Goal: Task Accomplishment & Management: Manage account settings

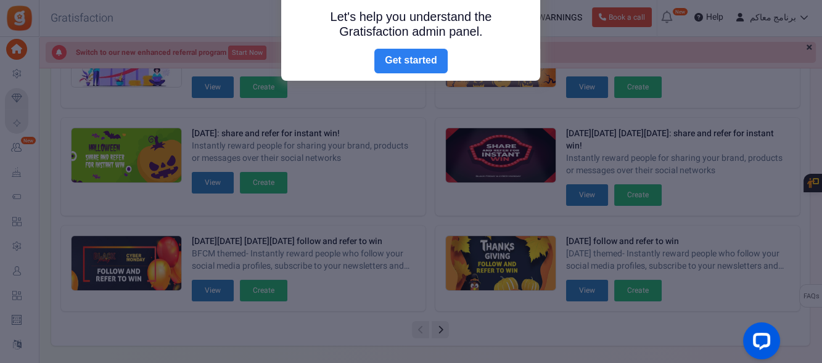
click at [418, 63] on link "Next" at bounding box center [410, 61] width 73 height 25
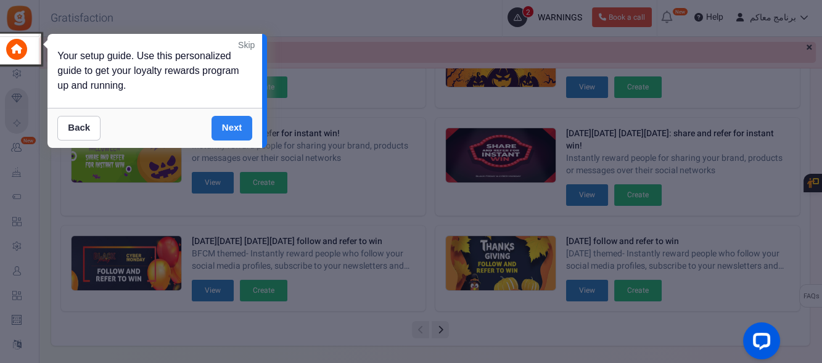
click at [245, 122] on link "Next" at bounding box center [231, 128] width 41 height 25
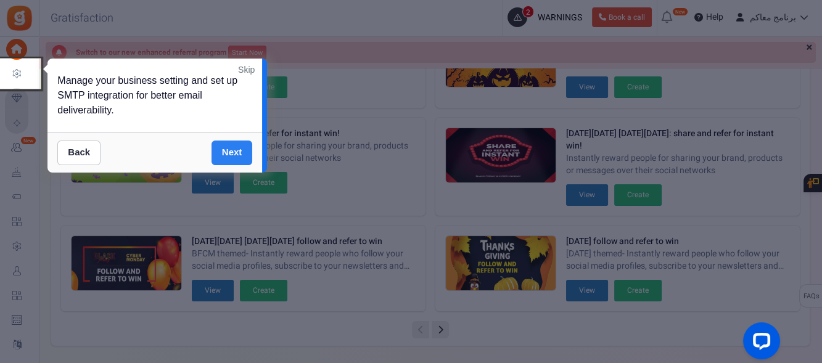
click at [239, 156] on link "Next" at bounding box center [231, 153] width 41 height 25
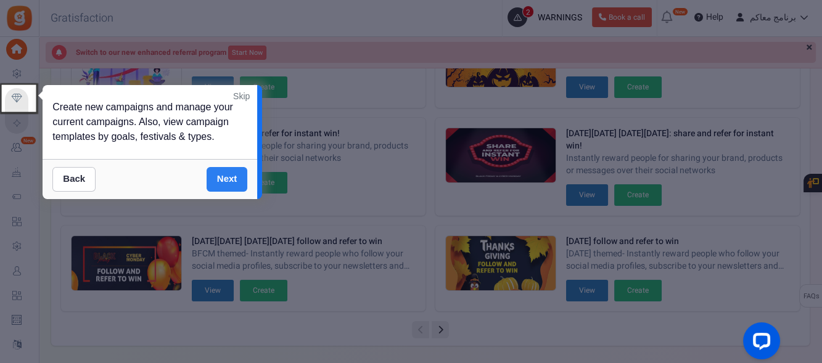
click at [226, 177] on link "Next" at bounding box center [226, 179] width 41 height 25
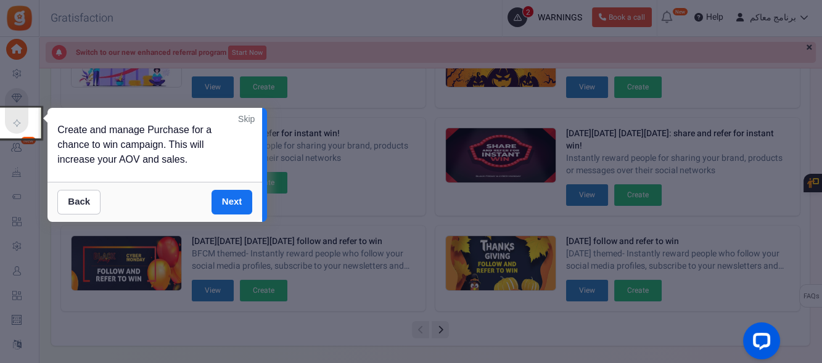
click at [226, 181] on div "Create and manage Purchase for a chance to win campaign. This will increase you…" at bounding box center [154, 145] width 214 height 74
click at [231, 195] on link "Next" at bounding box center [231, 202] width 41 height 25
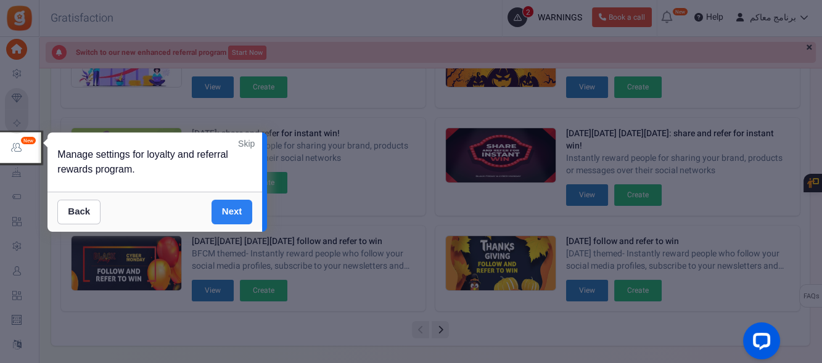
click at [227, 214] on link "Next" at bounding box center [231, 212] width 41 height 25
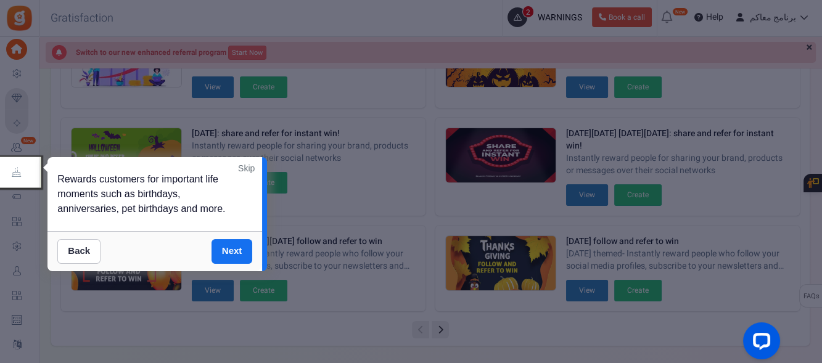
click at [231, 248] on link "Next" at bounding box center [231, 251] width 41 height 25
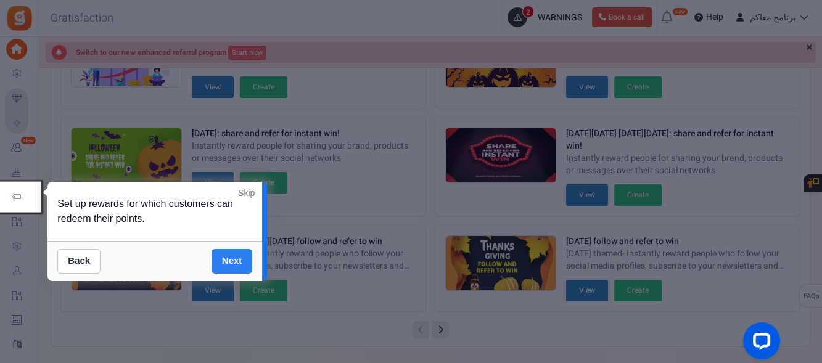
click at [224, 256] on link "Next" at bounding box center [231, 261] width 41 height 25
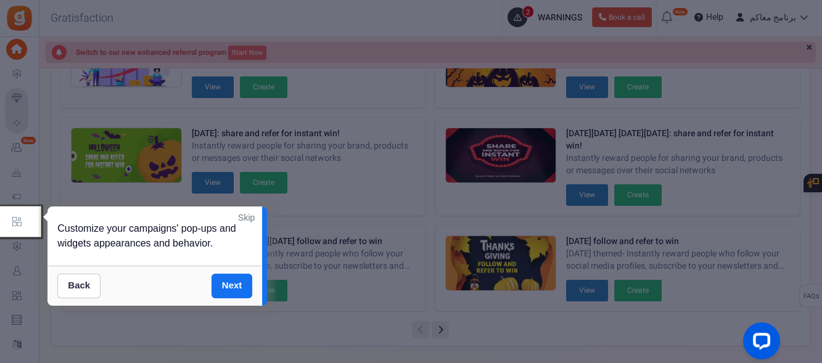
click at [249, 217] on link "Skip" at bounding box center [246, 217] width 17 height 12
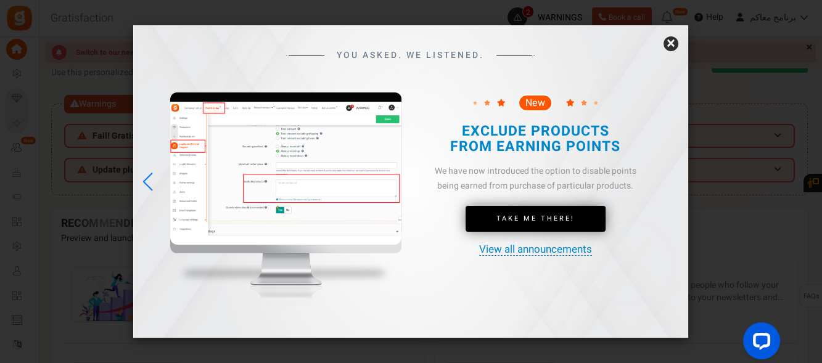
click at [668, 47] on link "×" at bounding box center [670, 43] width 15 height 15
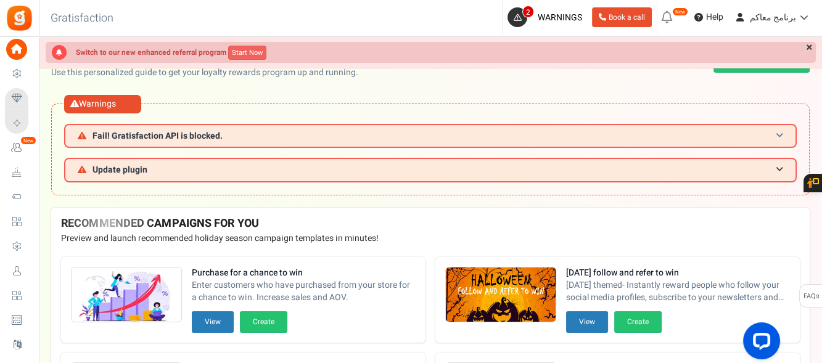
click at [227, 136] on h3 "Fail! Gratisfaction API is blocked." at bounding box center [430, 136] width 732 height 24
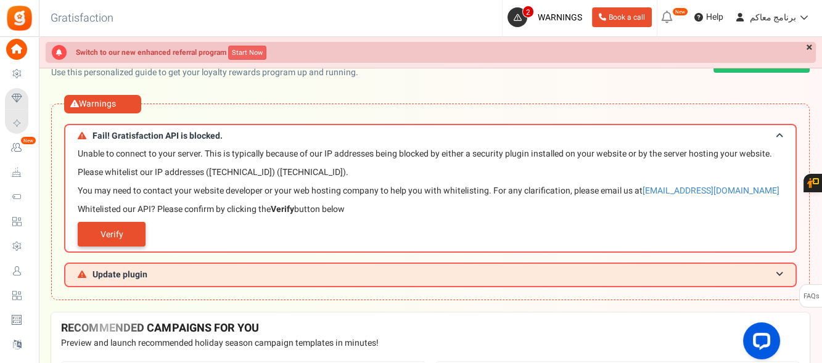
click at [132, 228] on link "Verify" at bounding box center [112, 234] width 68 height 25
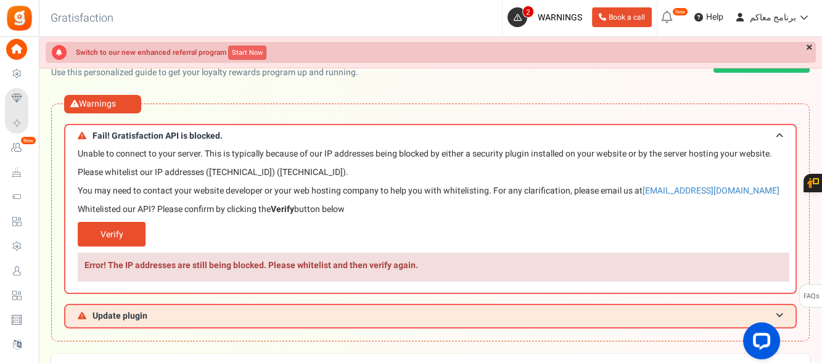
scroll to position [82, 0]
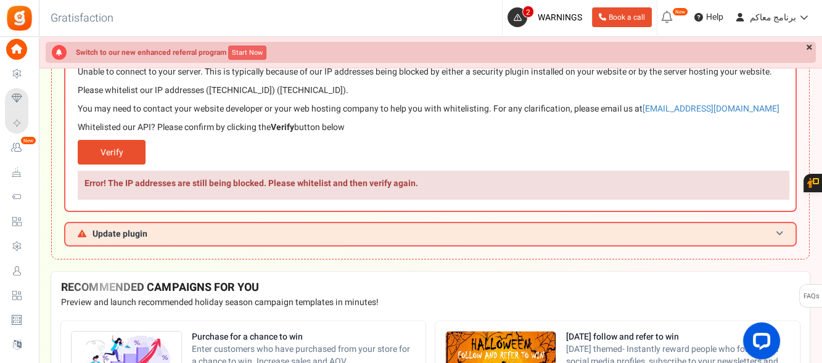
click at [131, 237] on span "Update plugin" at bounding box center [119, 233] width 55 height 9
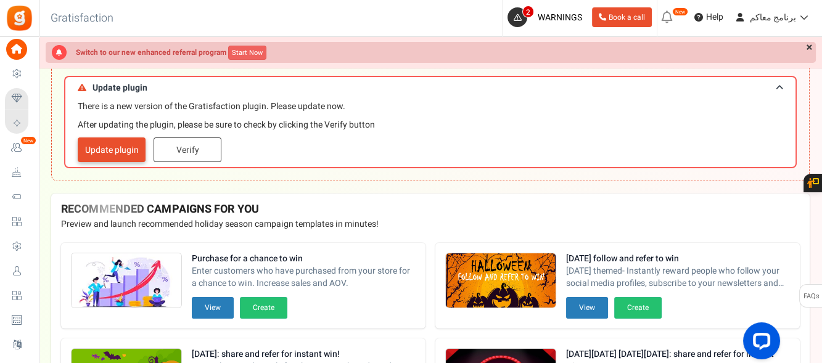
click at [116, 152] on link "Update plugin" at bounding box center [112, 149] width 68 height 25
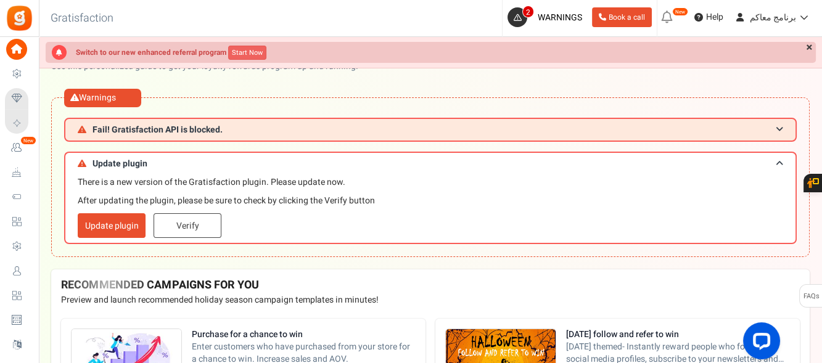
scroll to position [0, 0]
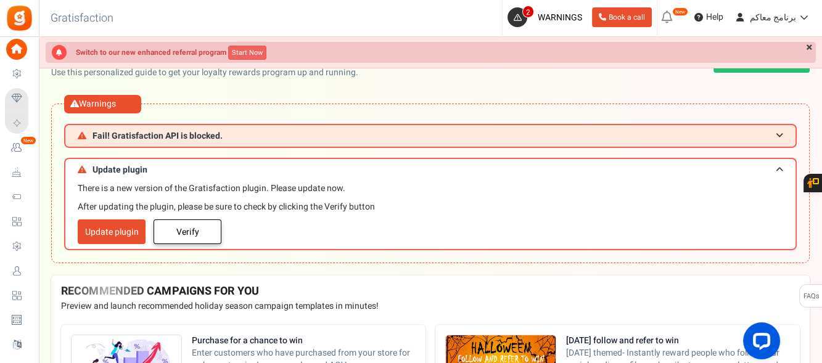
click at [193, 237] on link "Verify" at bounding box center [187, 231] width 68 height 25
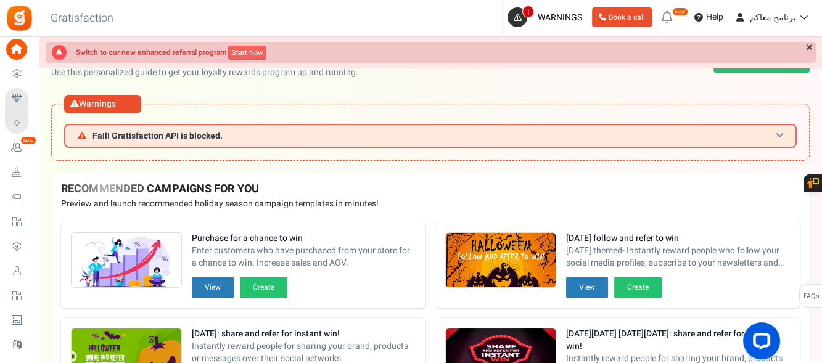
click at [187, 133] on span "Fail! Gratisfaction API is blocked." at bounding box center [157, 135] width 130 height 9
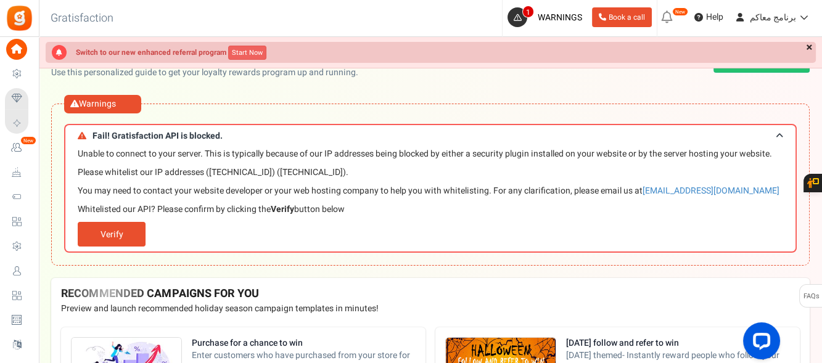
click at [804, 45] on link "×" at bounding box center [808, 48] width 13 height 12
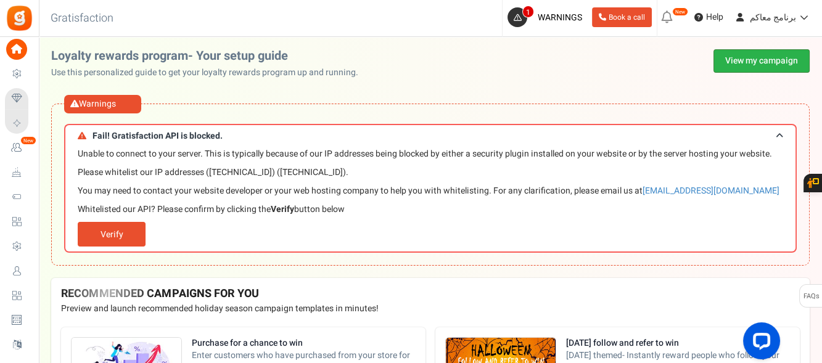
click at [740, 55] on link "View my campaign" at bounding box center [761, 60] width 96 height 23
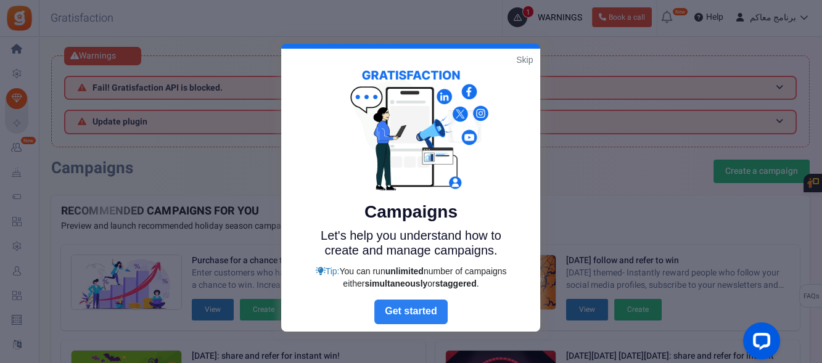
click at [419, 314] on link "Next" at bounding box center [410, 312] width 73 height 25
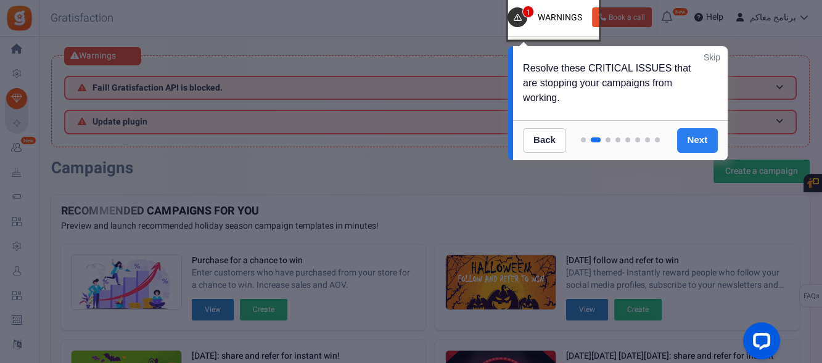
click at [690, 134] on link "Next" at bounding box center [697, 140] width 41 height 25
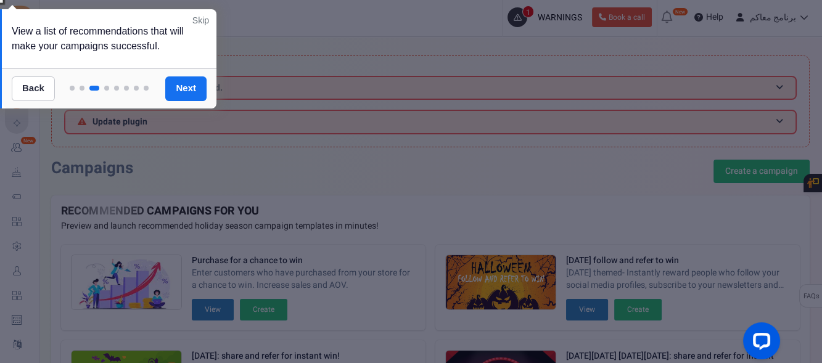
click at [204, 20] on link "Skip" at bounding box center [200, 20] width 17 height 12
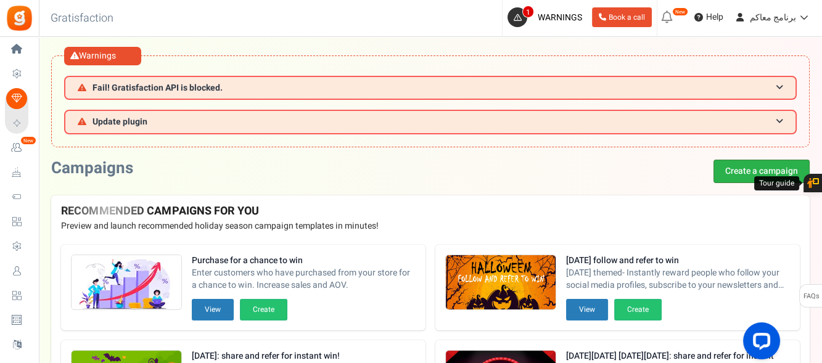
click at [730, 169] on link "Create a campaign" at bounding box center [761, 171] width 96 height 23
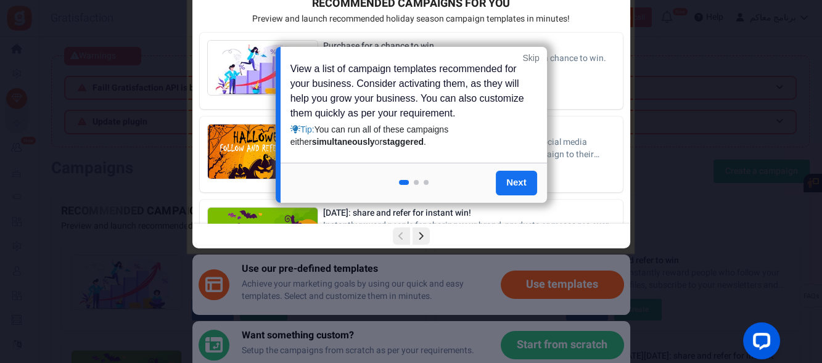
click at [536, 58] on link "Skip" at bounding box center [530, 58] width 17 height 12
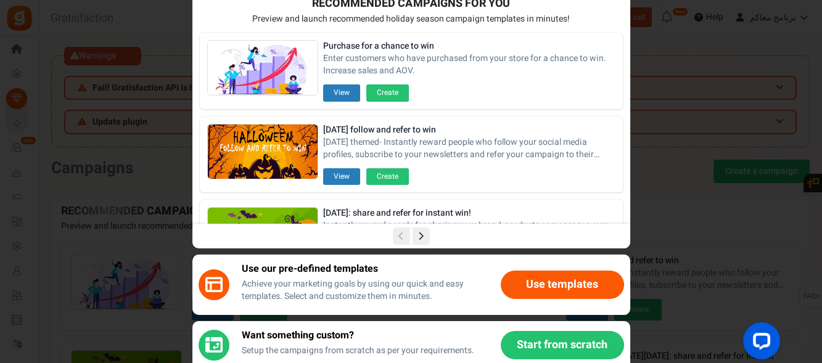
scroll to position [82, 0]
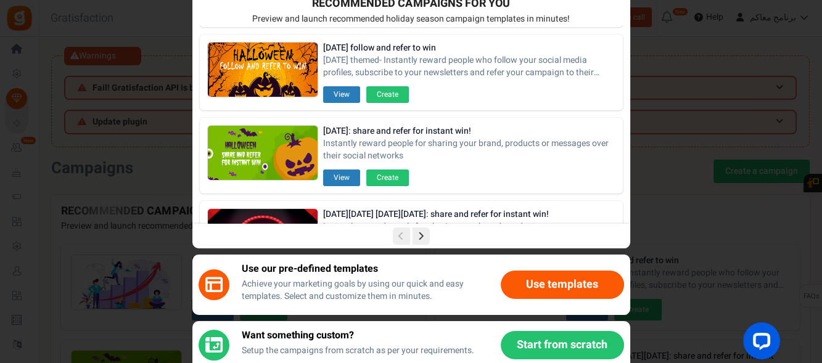
click at [538, 292] on button "Use templates" at bounding box center [561, 285] width 123 height 28
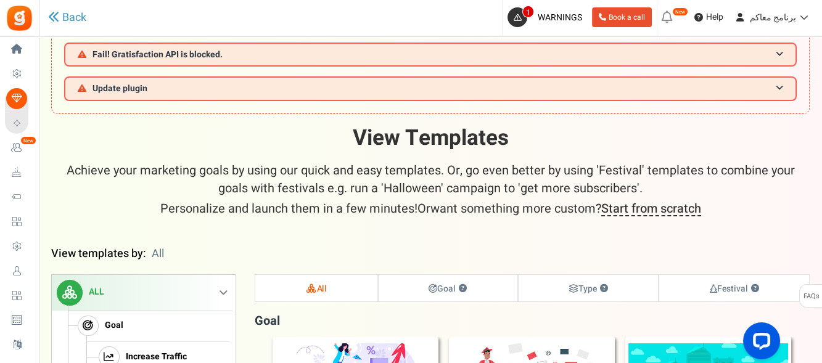
scroll to position [0, 0]
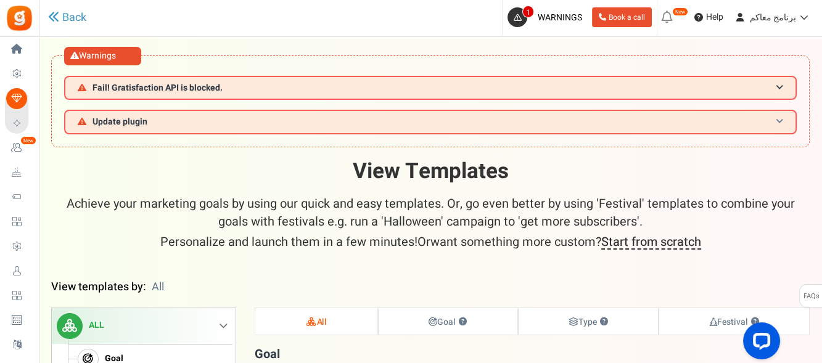
click at [756, 117] on h3 "Update plugin" at bounding box center [430, 122] width 732 height 24
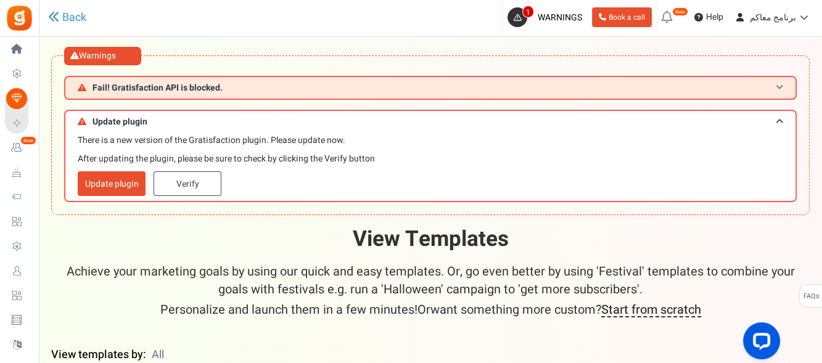
click at [149, 91] on span "Fail! Gratisfaction API is blocked." at bounding box center [157, 87] width 130 height 9
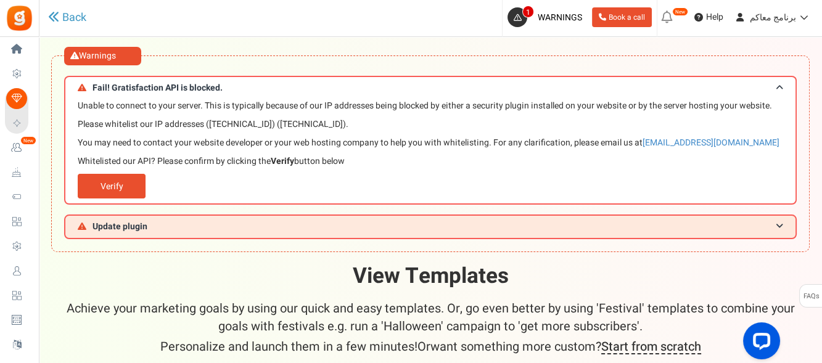
click at [96, 49] on div "Warnings" at bounding box center [102, 56] width 77 height 18
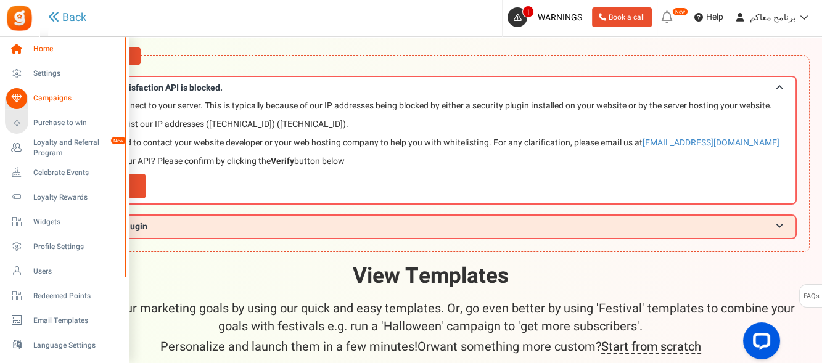
click at [29, 51] on link "Home" at bounding box center [64, 49] width 118 height 21
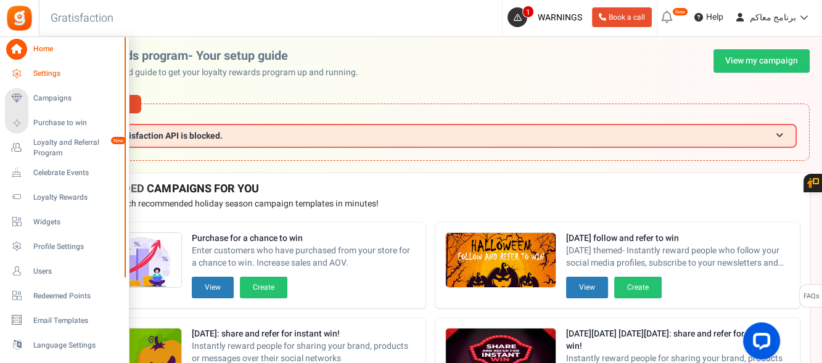
click at [22, 73] on icon at bounding box center [16, 73] width 21 height 21
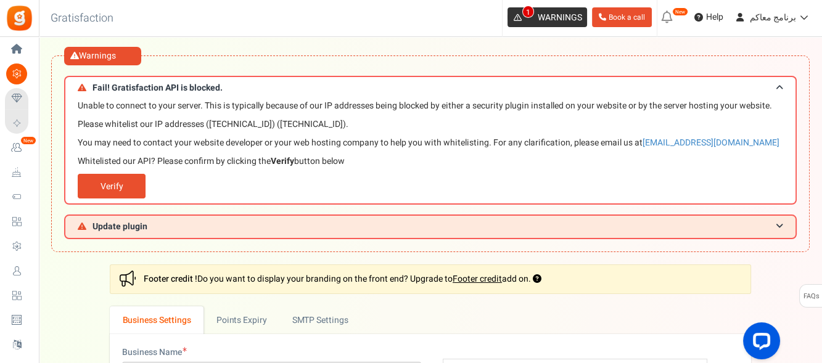
click at [516, 18] on span "1" at bounding box center [517, 17] width 20 height 20
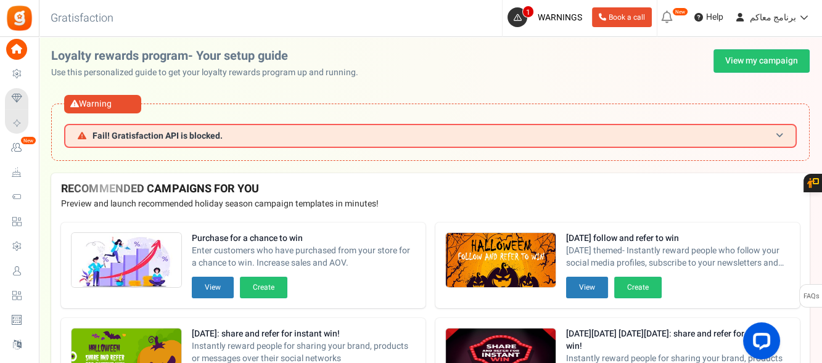
click at [135, 131] on span "Fail! Gratisfaction API is blocked." at bounding box center [157, 135] width 130 height 9
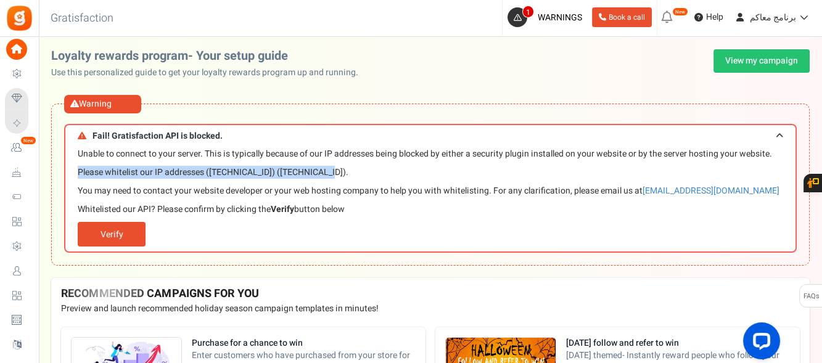
drag, startPoint x: 330, startPoint y: 171, endPoint x: 71, endPoint y: 170, distance: 258.9
click at [71, 170] on div "Unable to connect to your server. This is typically because of our IP addresses…" at bounding box center [430, 200] width 732 height 106
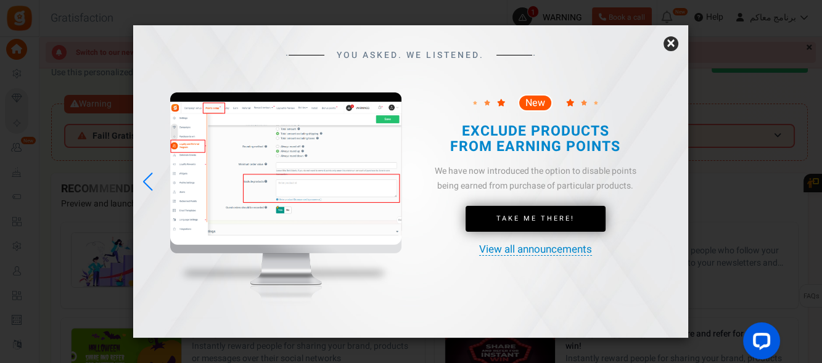
click at [664, 44] on link "×" at bounding box center [670, 43] width 15 height 15
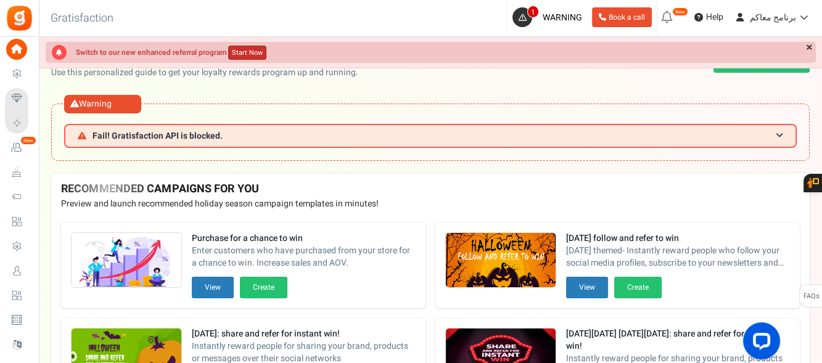
click at [247, 56] on link "Start Now" at bounding box center [247, 53] width 38 height 14
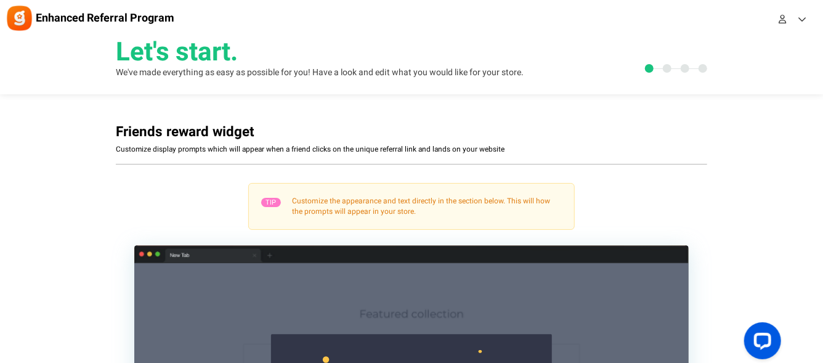
click at [663, 70] on link at bounding box center [667, 68] width 9 height 9
click at [800, 22] on icon at bounding box center [800, 19] width 12 height 9
click at [120, 15] on span "Enhanced Referral Program" at bounding box center [105, 18] width 139 height 12
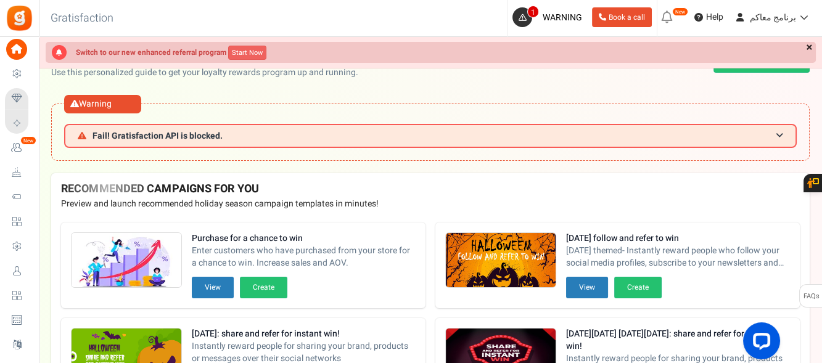
click at [805, 44] on link "×" at bounding box center [808, 48] width 13 height 12
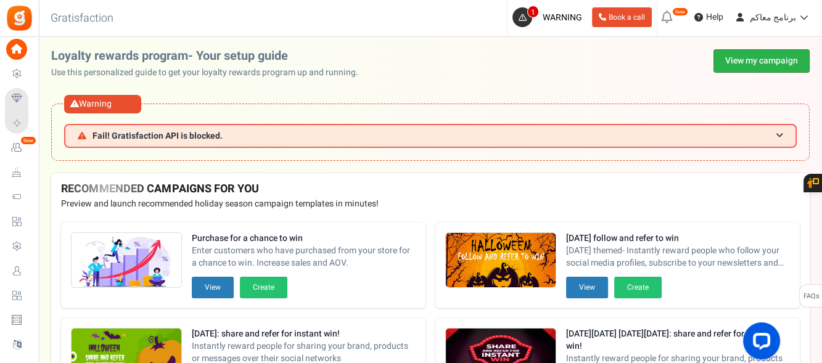
click at [740, 56] on link "View my campaign" at bounding box center [761, 60] width 96 height 23
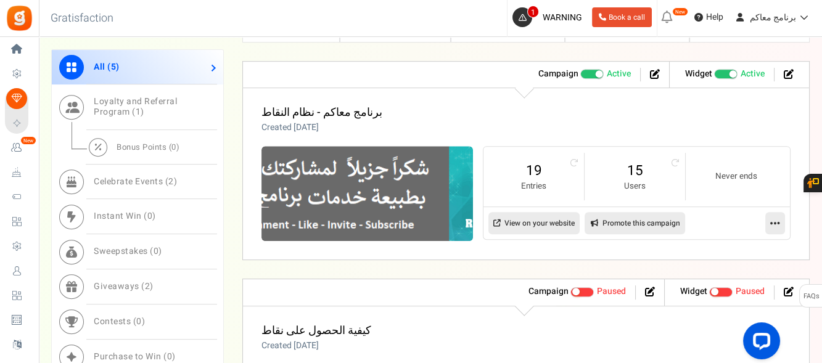
scroll to position [740, 0]
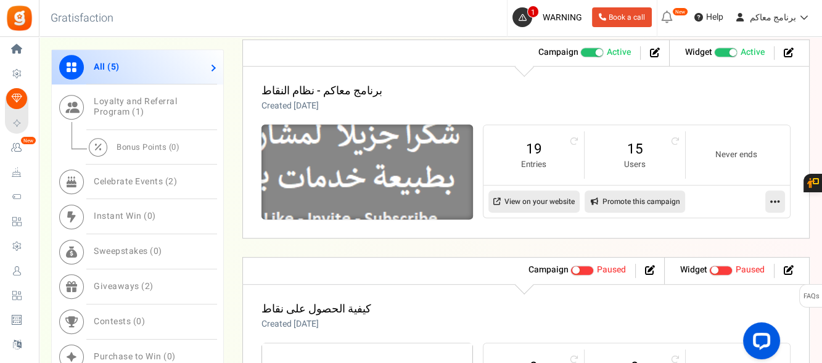
click at [367, 178] on img at bounding box center [366, 171] width 317 height 143
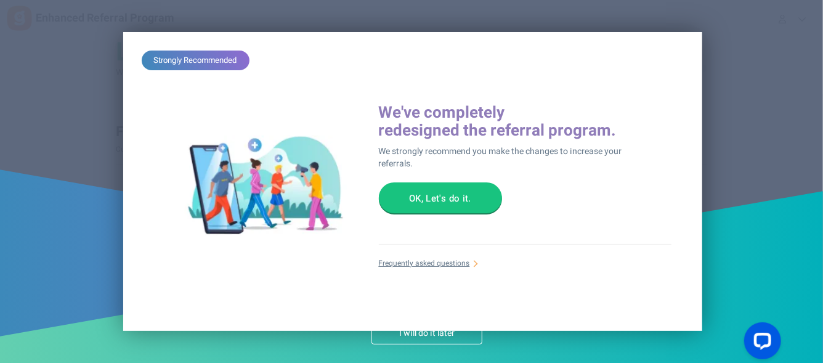
click at [428, 207] on button "OK, Let's do it." at bounding box center [440, 197] width 123 height 31
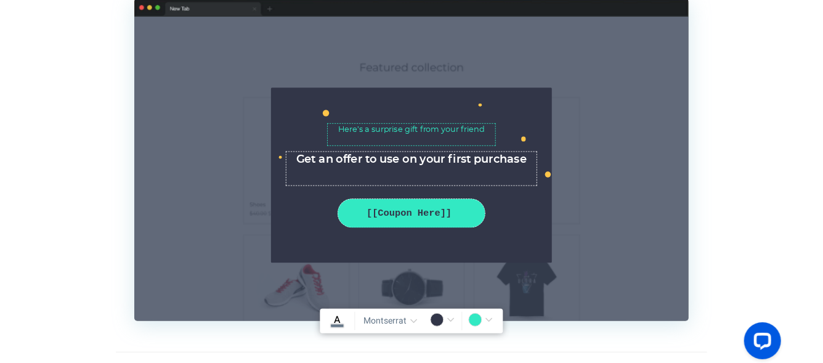
scroll to position [296, 0]
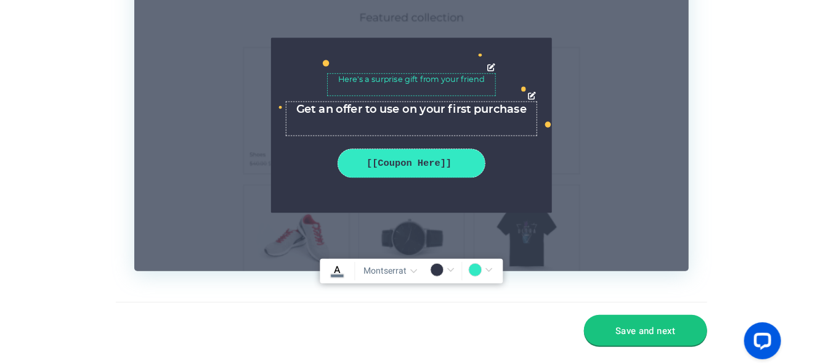
click at [400, 86] on textarea "Here’s a surprise gift from your friend" at bounding box center [411, 84] width 169 height 22
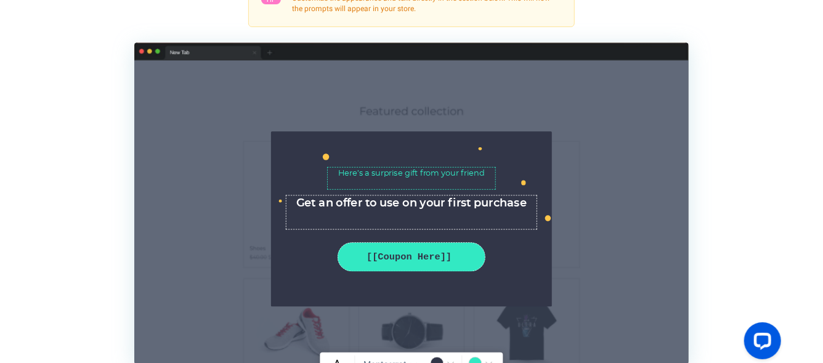
scroll to position [214, 0]
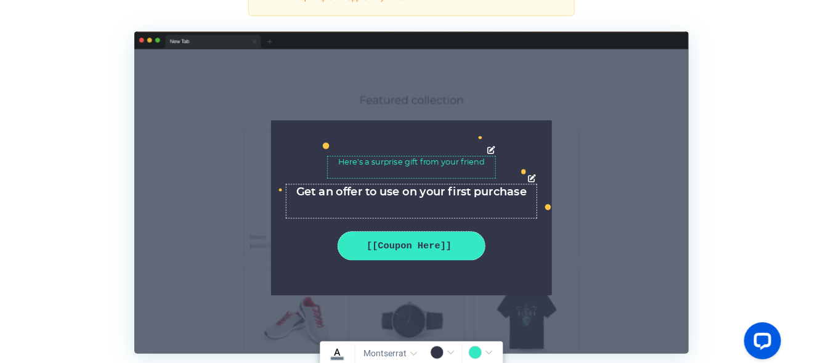
click at [410, 165] on textarea "Here’s a surprise gift from your friend" at bounding box center [411, 167] width 169 height 22
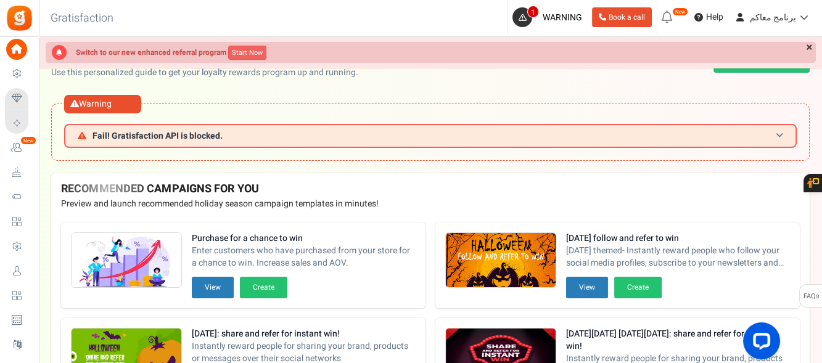
click at [742, 141] on h3 "Fail! Gratisfaction API is blocked." at bounding box center [430, 136] width 732 height 24
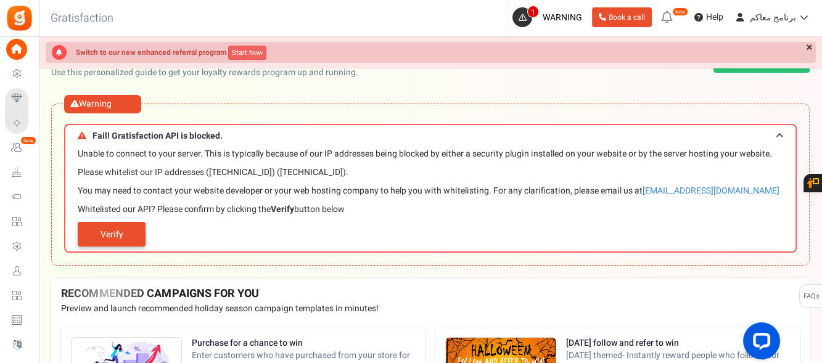
click at [128, 234] on link "Verify" at bounding box center [112, 234] width 68 height 25
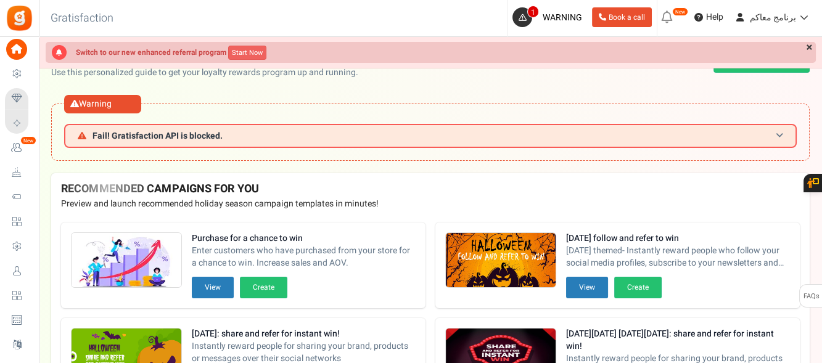
click at [120, 135] on span "Fail! Gratisfaction API is blocked." at bounding box center [157, 135] width 130 height 9
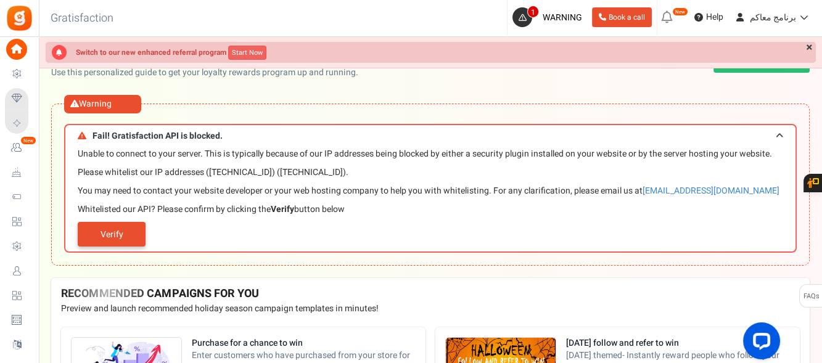
click at [122, 239] on link "Verify" at bounding box center [112, 234] width 68 height 25
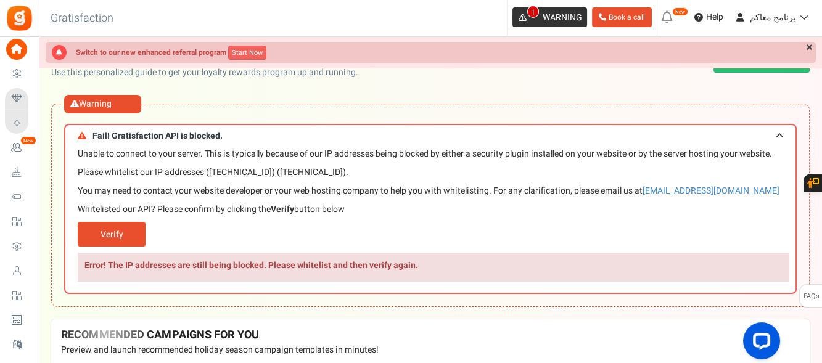
click at [544, 26] on link "1 WARNING" at bounding box center [549, 17] width 75 height 20
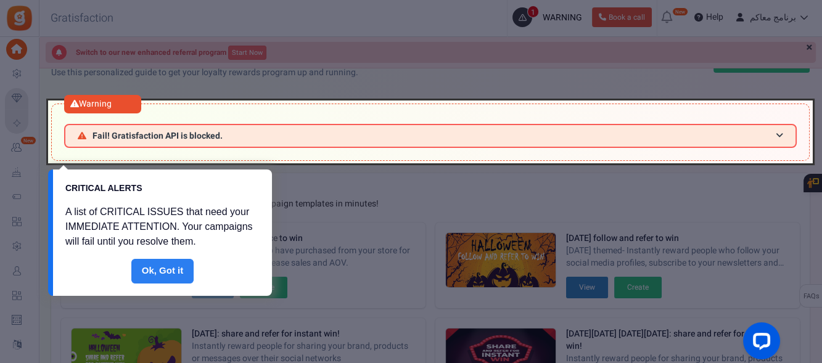
click at [157, 265] on link "Done" at bounding box center [162, 271] width 63 height 25
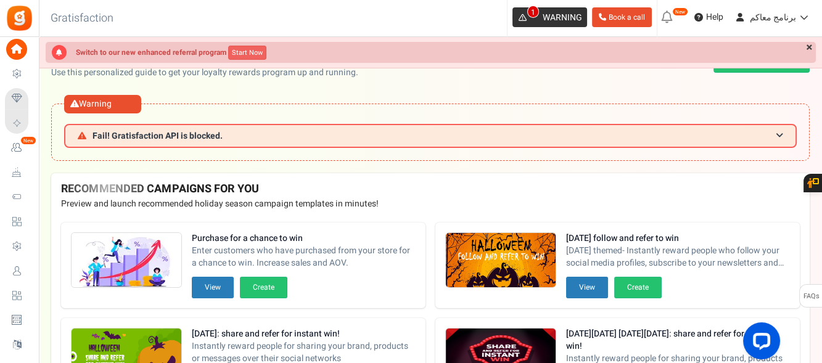
click at [526, 21] on icon at bounding box center [522, 18] width 8 height 8
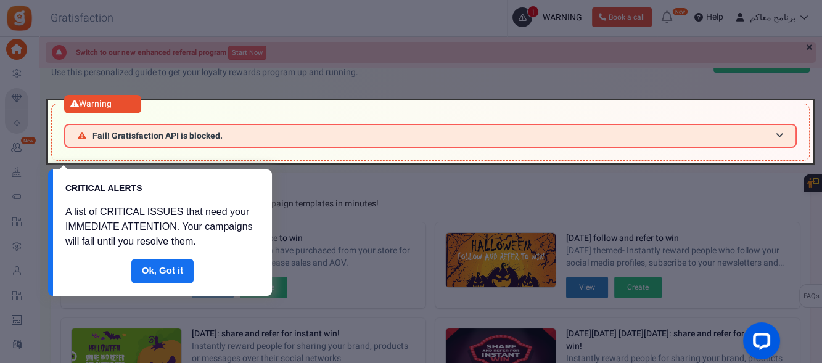
click at [239, 139] on div at bounding box center [430, 131] width 764 height 63
click at [779, 138] on div at bounding box center [430, 131] width 764 height 63
click at [778, 136] on div at bounding box center [430, 131] width 764 height 63
click at [175, 267] on link "Done" at bounding box center [162, 271] width 63 height 25
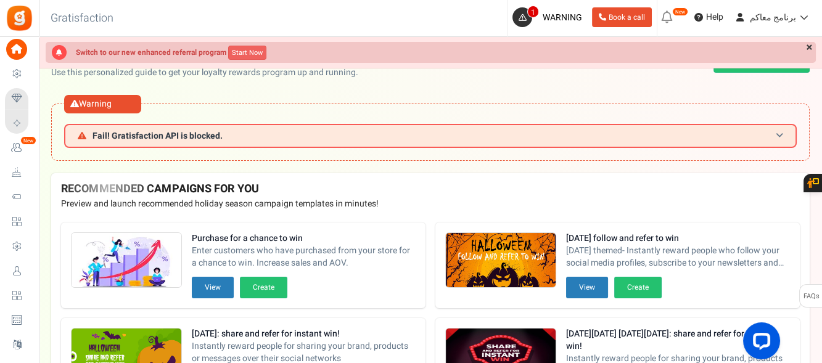
click at [332, 136] on h3 "Fail! Gratisfaction API is blocked." at bounding box center [430, 136] width 732 height 24
